Goal: Information Seeking & Learning: Find specific page/section

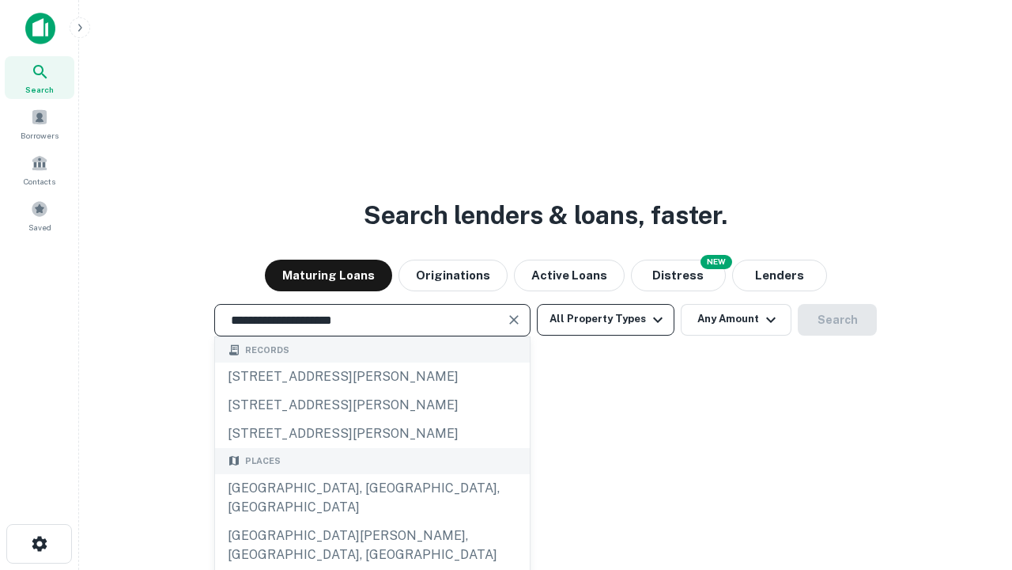
click at [372, 521] on div "[GEOGRAPHIC_DATA], [GEOGRAPHIC_DATA], [GEOGRAPHIC_DATA]" at bounding box center [372, 497] width 315 height 47
click at [606, 319] on button "All Property Types" at bounding box center [606, 320] width 138 height 32
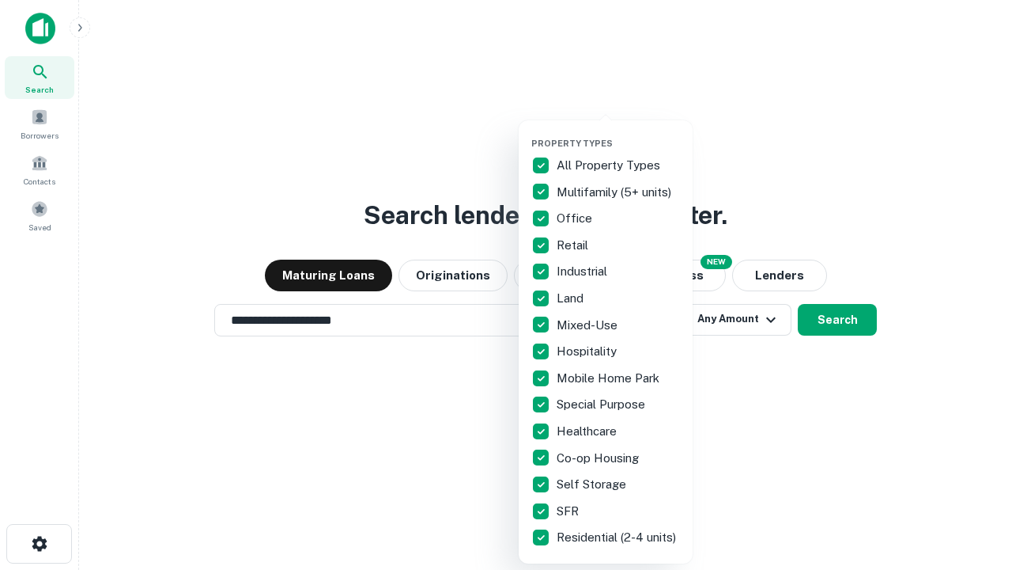
type input "**********"
click at [619, 133] on button "button" at bounding box center [619, 133] width 174 height 1
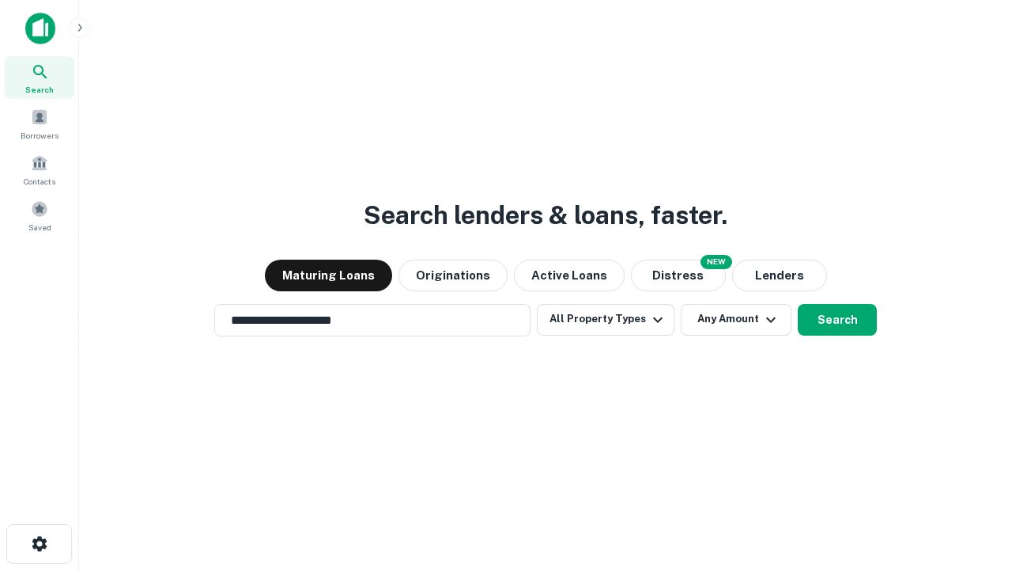
scroll to position [25, 0]
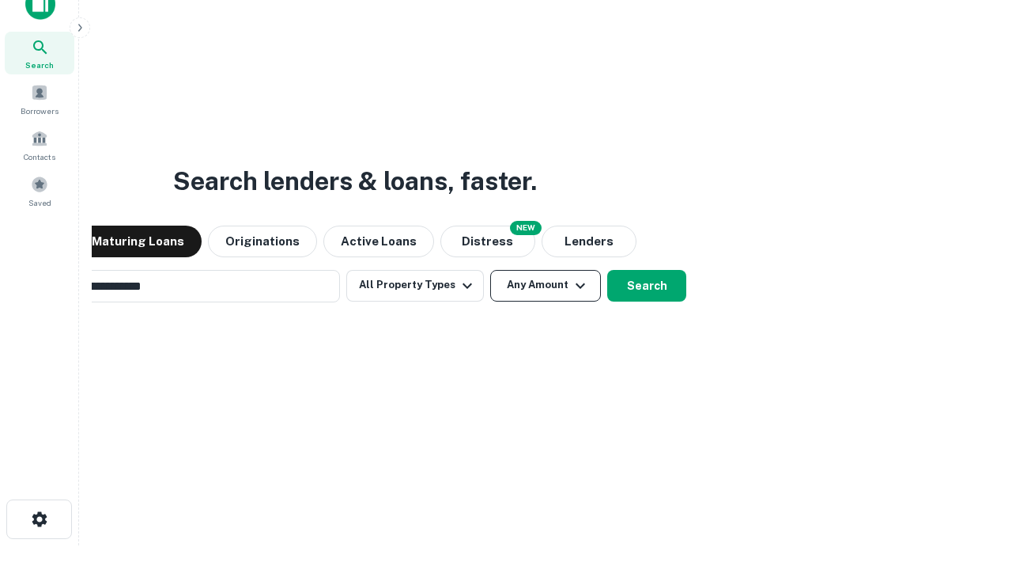
click at [490, 270] on button "Any Amount" at bounding box center [545, 286] width 111 height 32
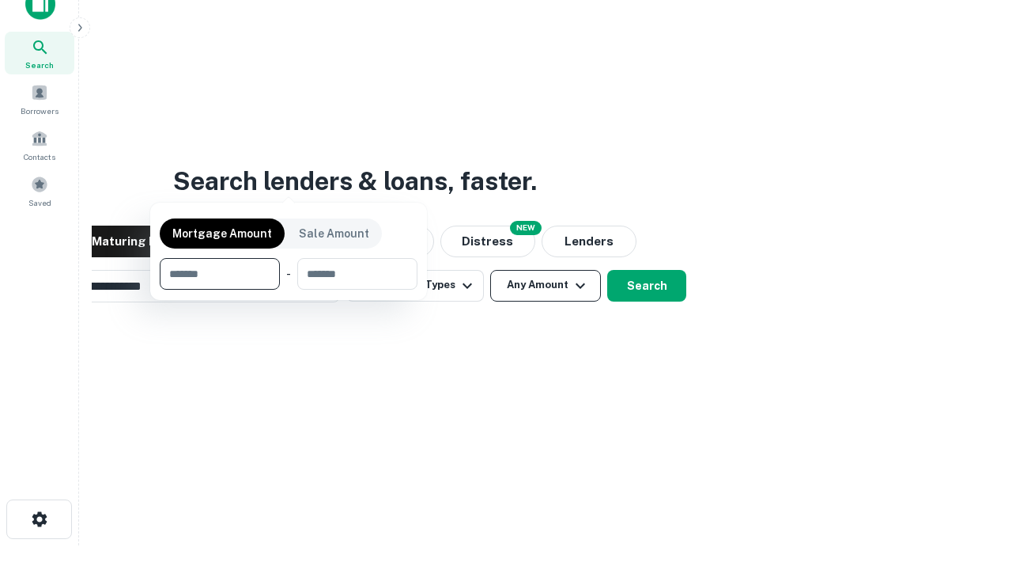
scroll to position [25, 0]
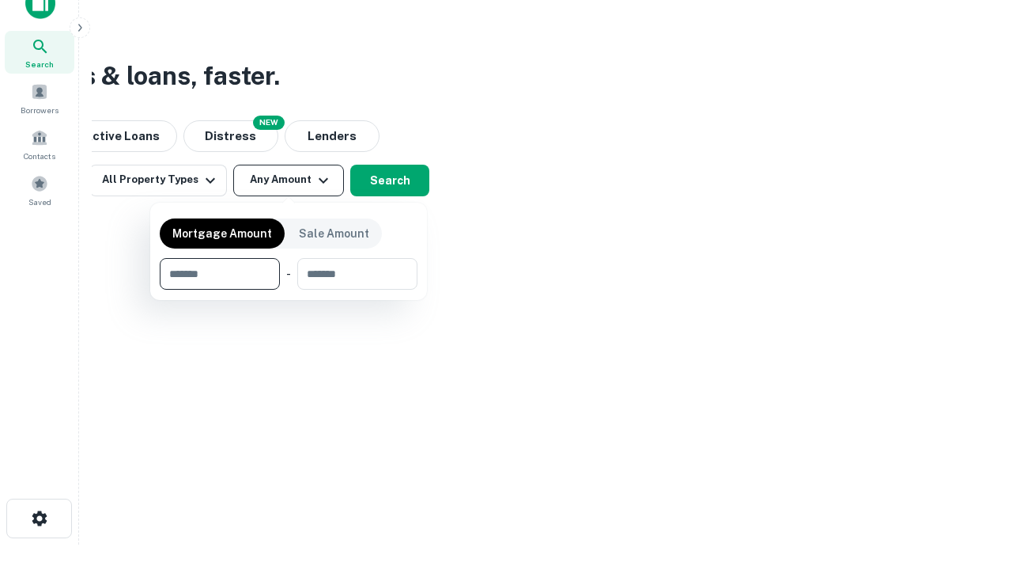
type input "*******"
click at [289, 290] on button "button" at bounding box center [289, 290] width 258 height 1
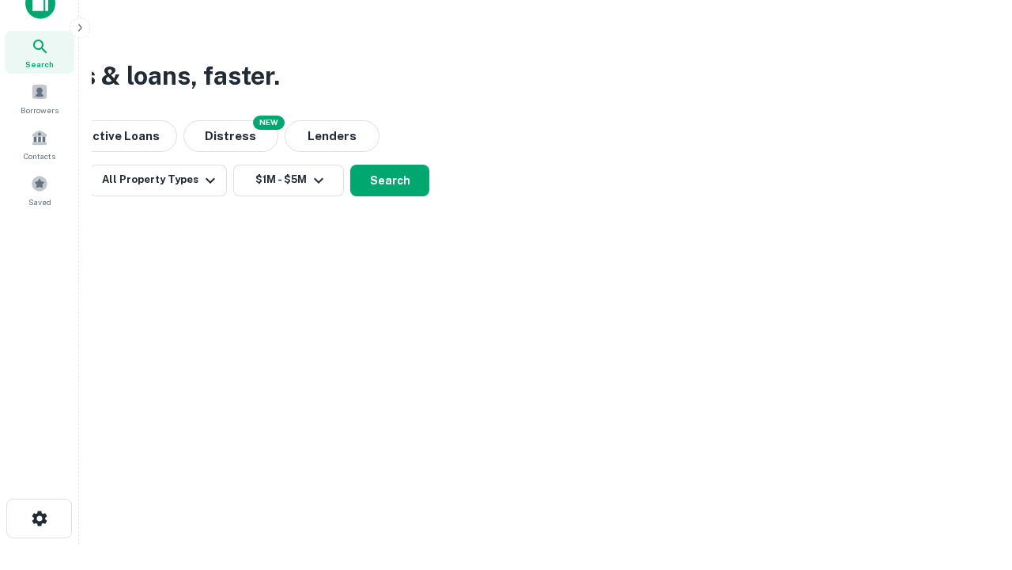
scroll to position [25, 0]
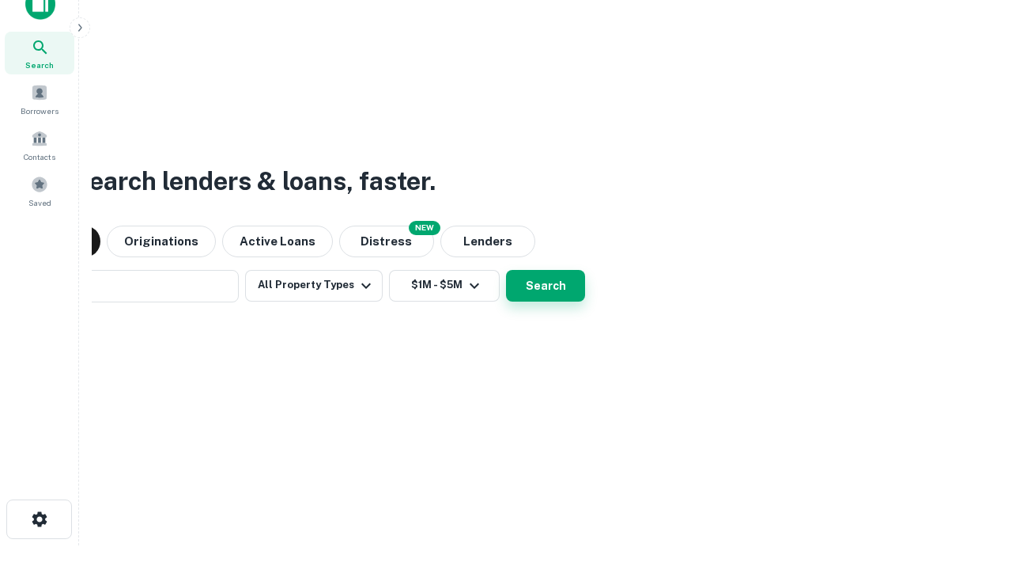
click at [506, 270] on button "Search" at bounding box center [545, 286] width 79 height 32
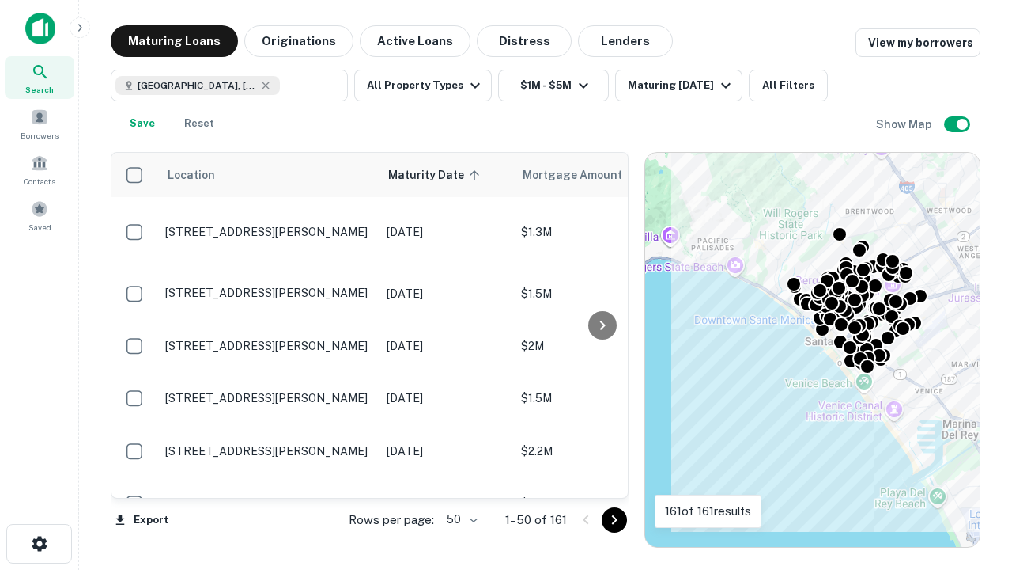
click at [460, 519] on body "Search Borrowers Contacts Saved Maturing Loans Originations Active Loans Distre…" at bounding box center [506, 285] width 1012 height 570
